Goal: Task Accomplishment & Management: Use online tool/utility

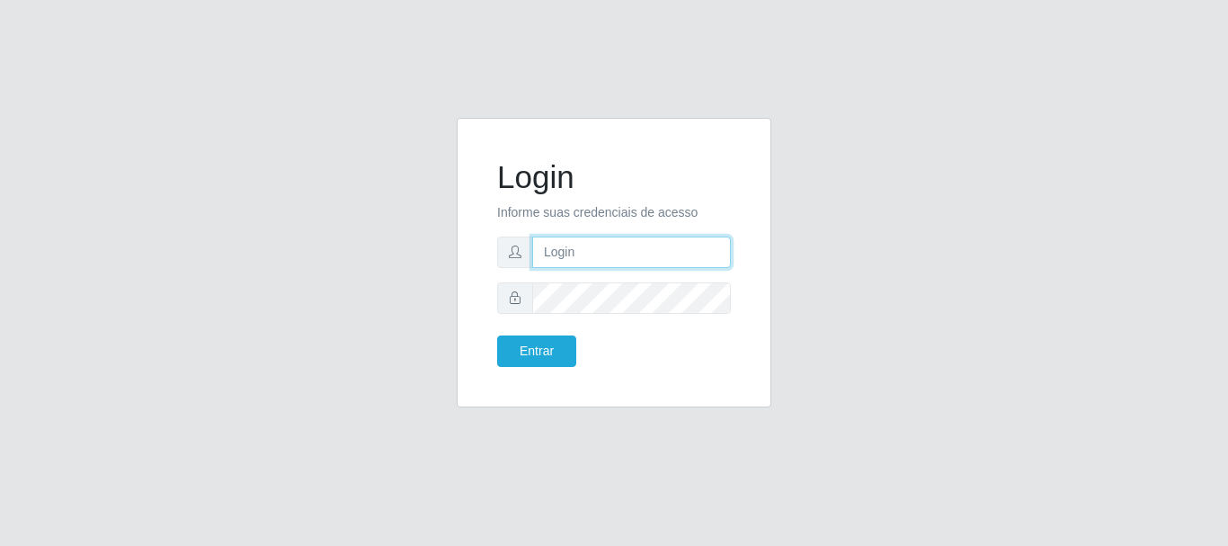
drag, startPoint x: 0, startPoint y: 0, endPoint x: 591, endPoint y: 256, distance: 644.5
click at [591, 256] on input "text" at bounding box center [631, 251] width 199 height 31
drag, startPoint x: 617, startPoint y: 254, endPoint x: 677, endPoint y: 259, distance: 59.5
click at [677, 259] on input "ian@galiottoAa123456" at bounding box center [631, 251] width 199 height 31
type input "[PERSON_NAME]@[PERSON_NAME]"
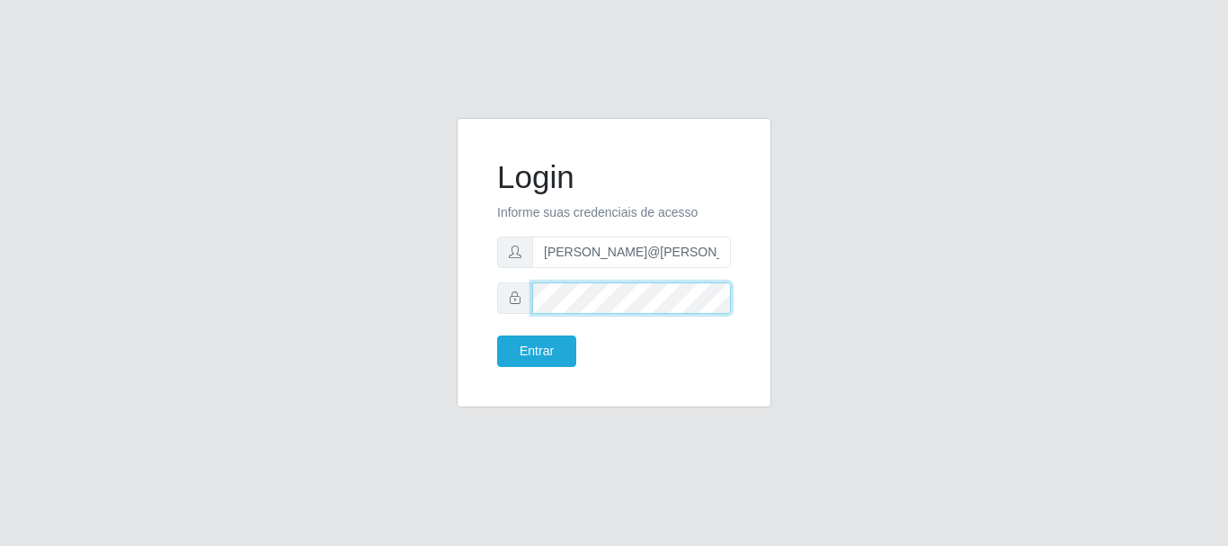
click at [497, 335] on button "Entrar" at bounding box center [536, 350] width 79 height 31
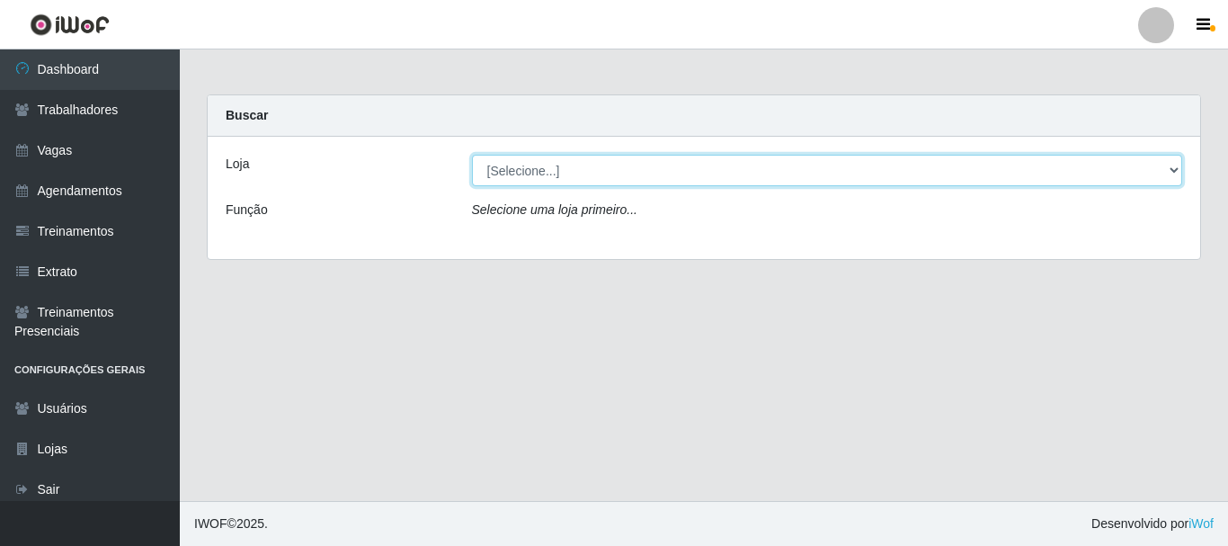
click at [617, 159] on select "[Selecione...] [GEOGRAPHIC_DATA]" at bounding box center [827, 170] width 711 height 31
select select "279"
click at [472, 155] on select "[Selecione...] [GEOGRAPHIC_DATA]" at bounding box center [827, 170] width 711 height 31
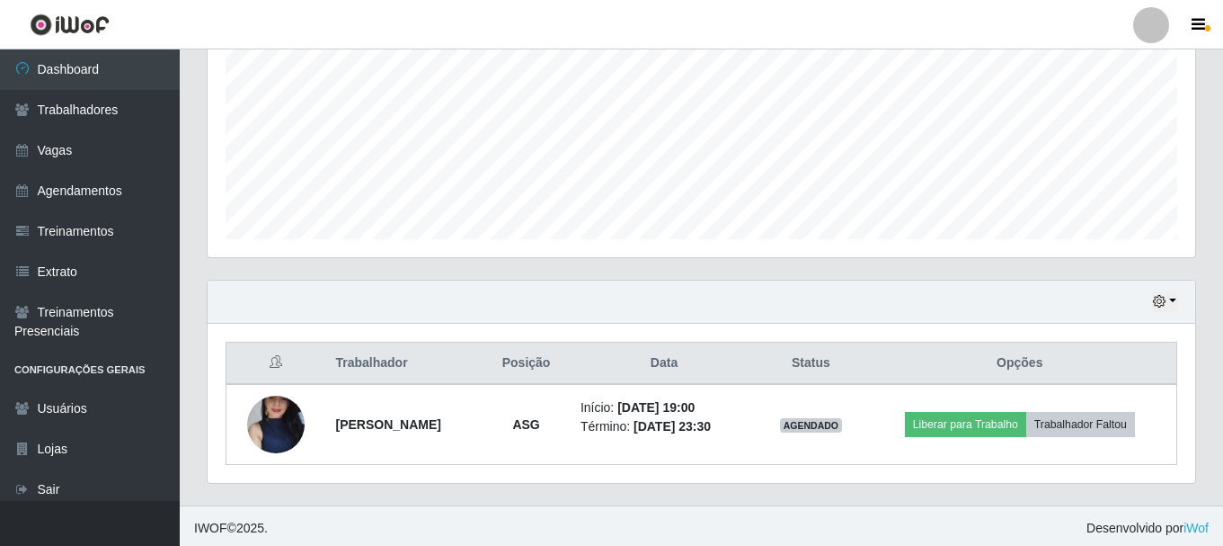
scroll to position [408, 0]
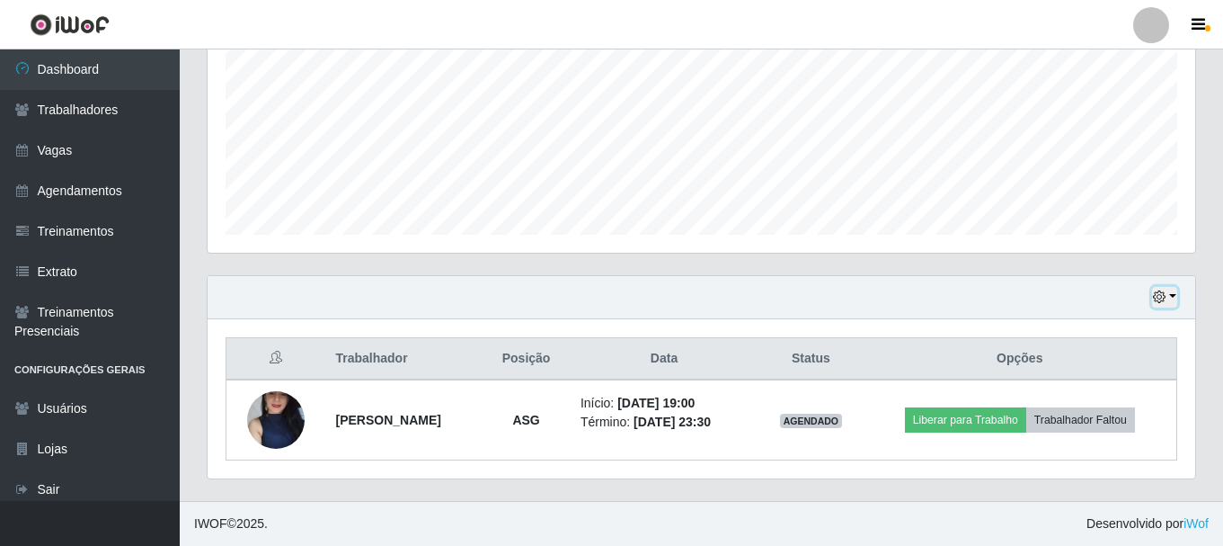
click at [1170, 294] on button "button" at bounding box center [1164, 297] width 25 height 21
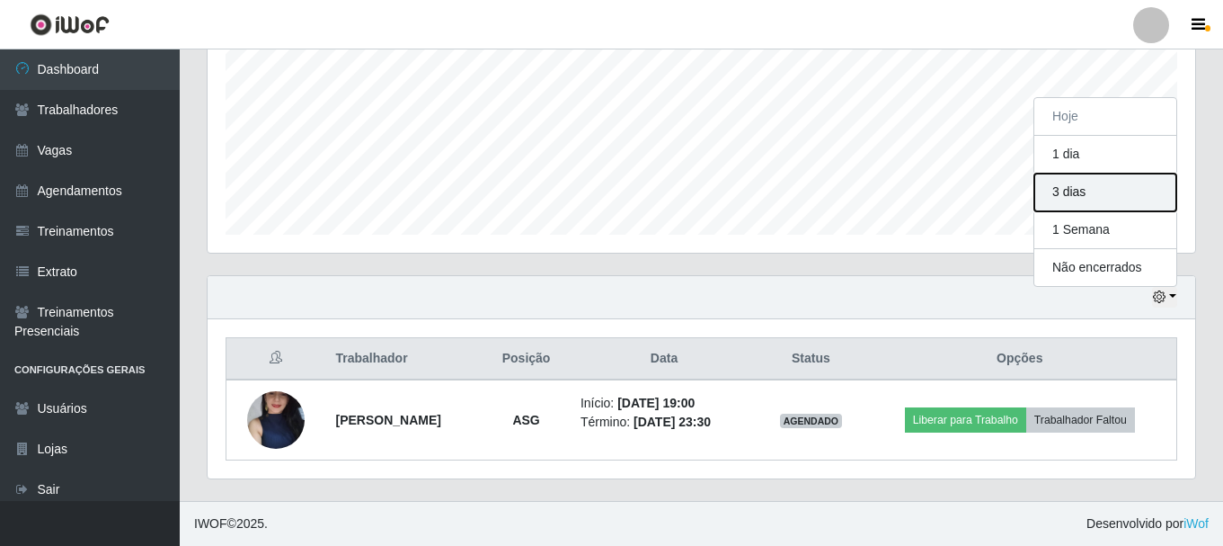
click at [1140, 204] on button "3 dias" at bounding box center [1106, 192] width 142 height 38
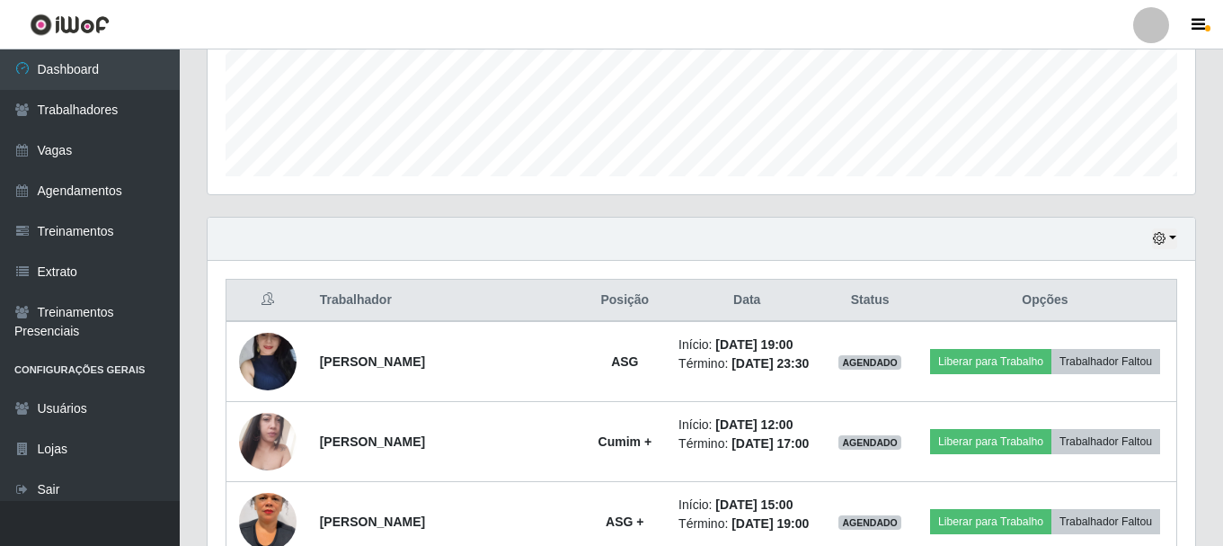
scroll to position [498, 0]
